Goal: Go to known website: Access a specific website the user already knows

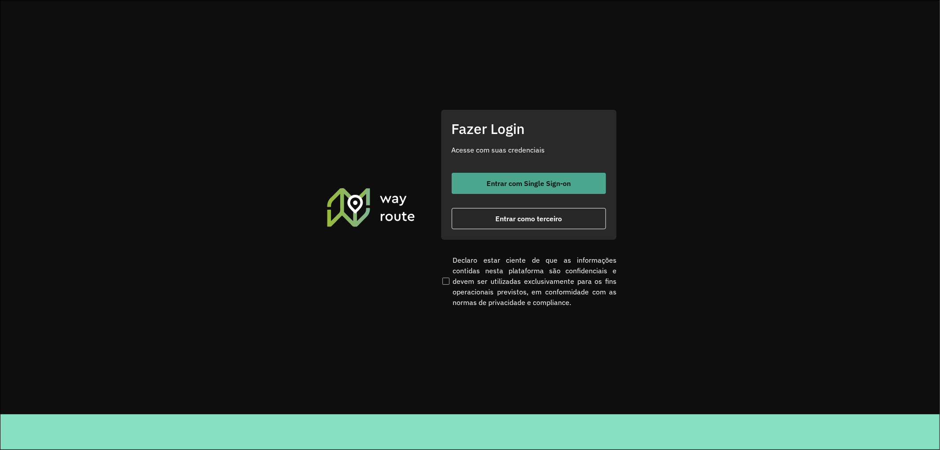
click at [543, 180] on span "Entrar com Single Sign-on" at bounding box center [529, 183] width 84 height 7
